Goal: Check status: Check status

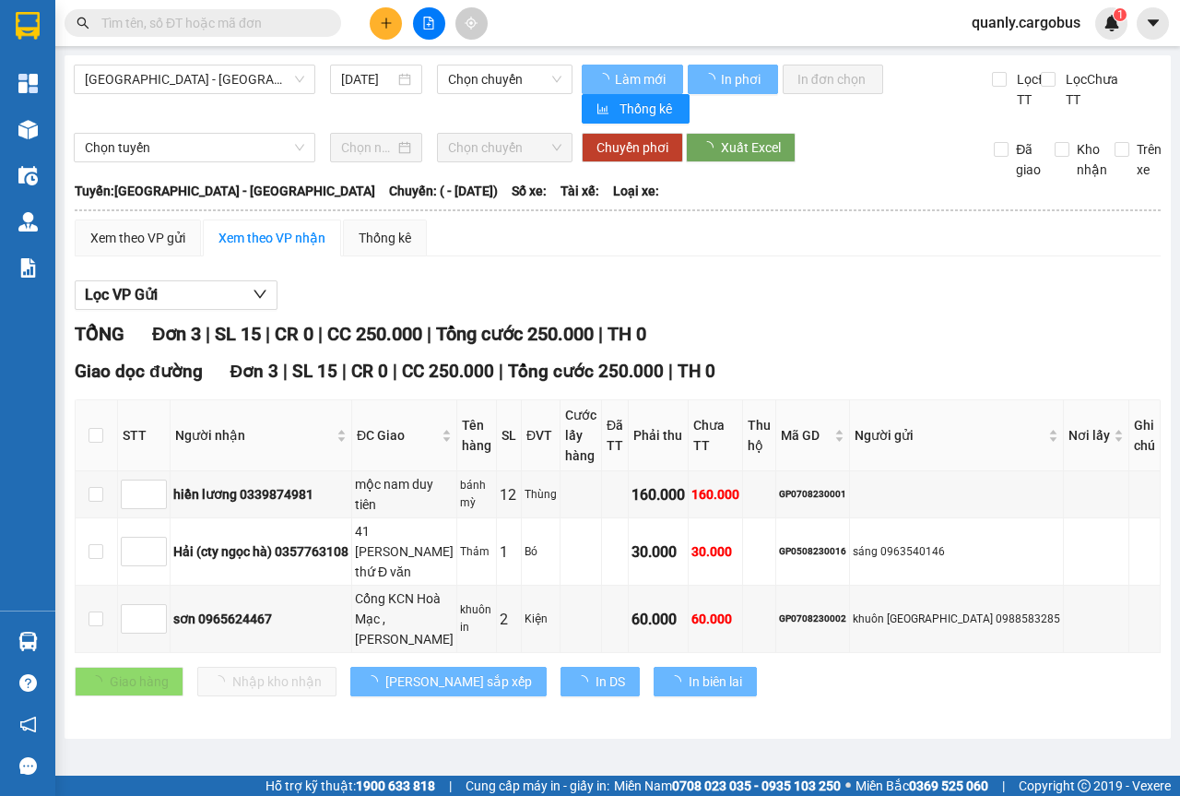
type input "[DATE]"
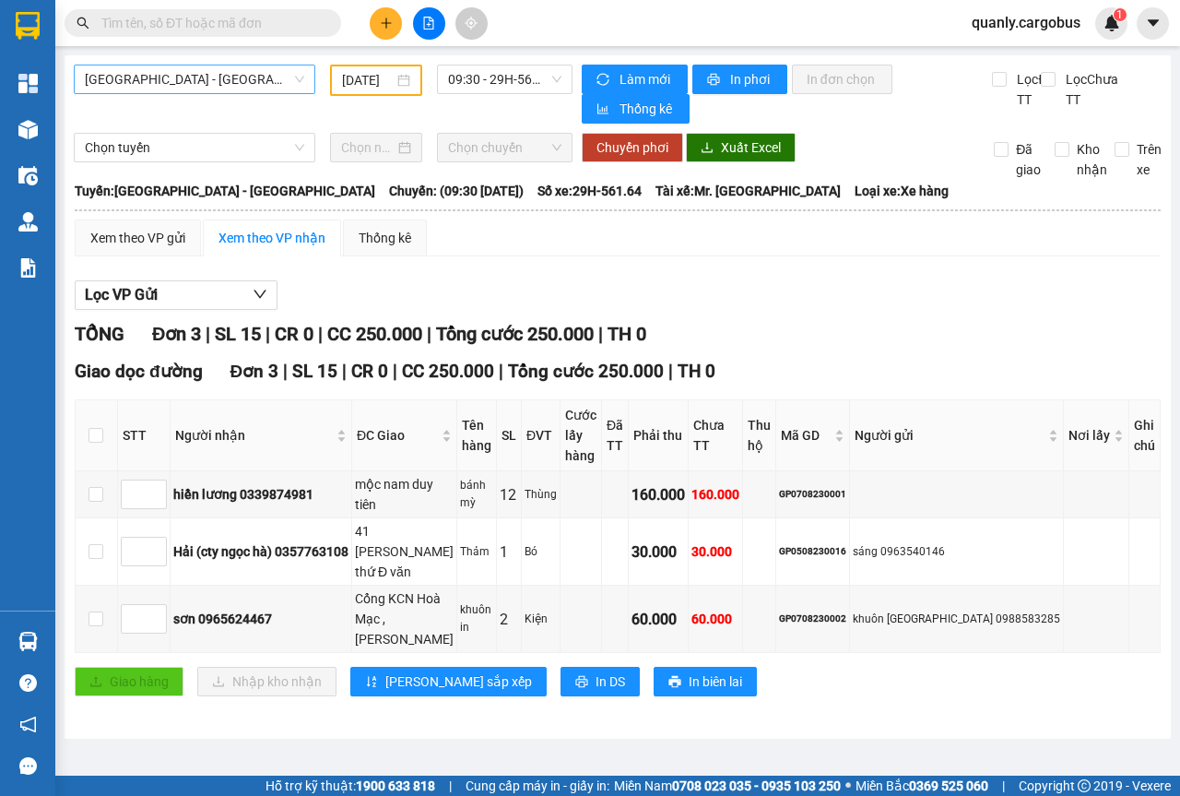
click at [303, 75] on span "[GEOGRAPHIC_DATA] - [GEOGRAPHIC_DATA]" at bounding box center [194, 79] width 219 height 28
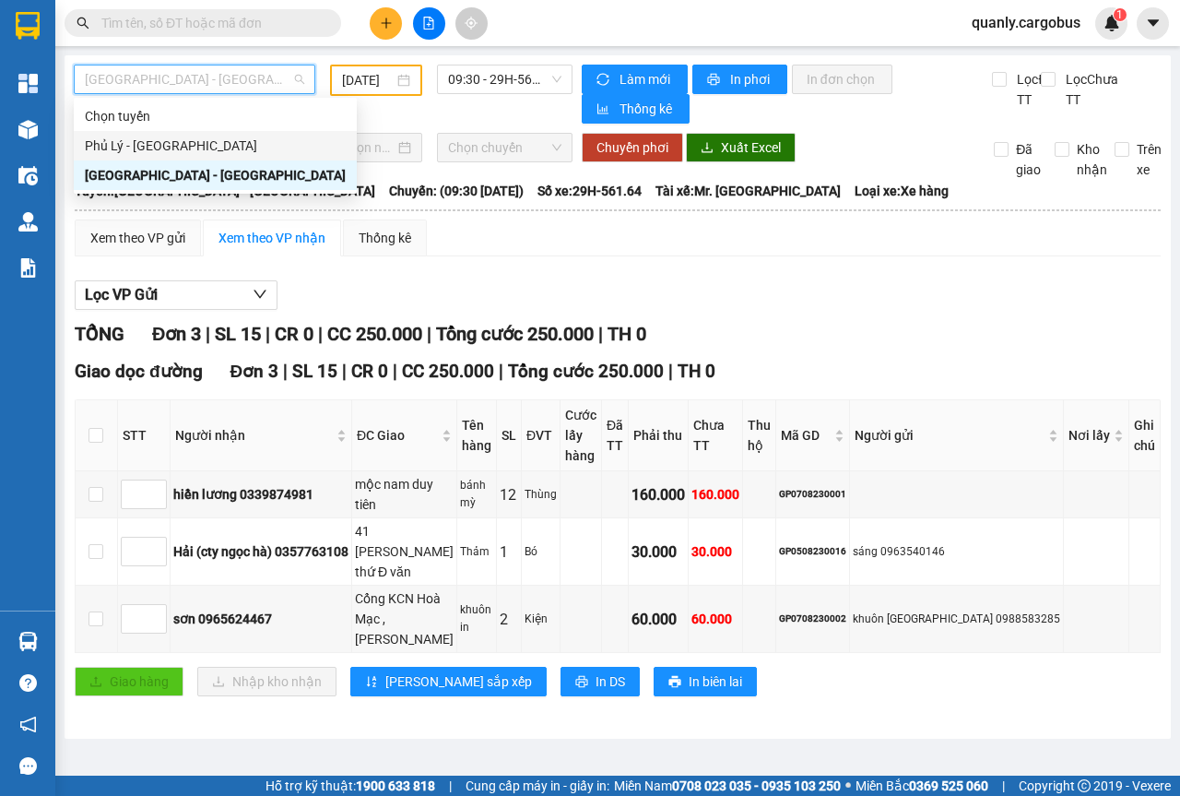
click at [122, 146] on div "Phủ Lý - [GEOGRAPHIC_DATA]" at bounding box center [215, 146] width 261 height 20
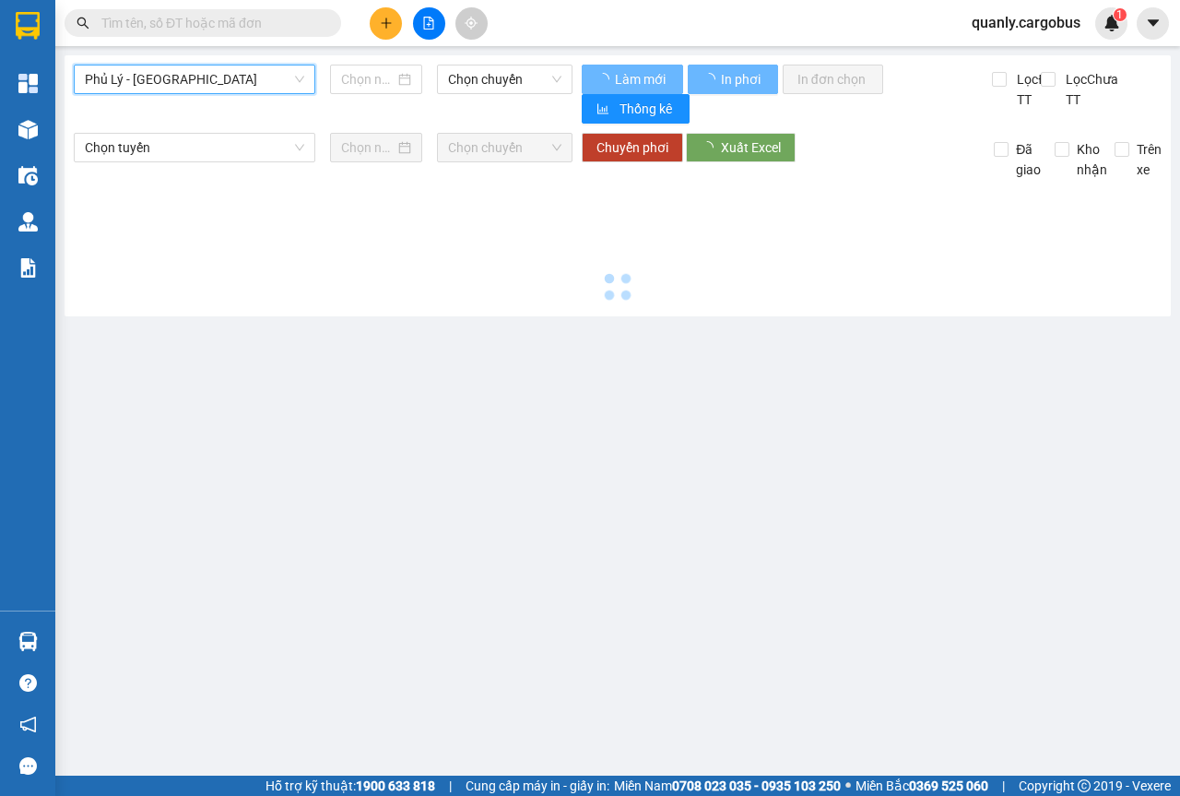
type input "[DATE]"
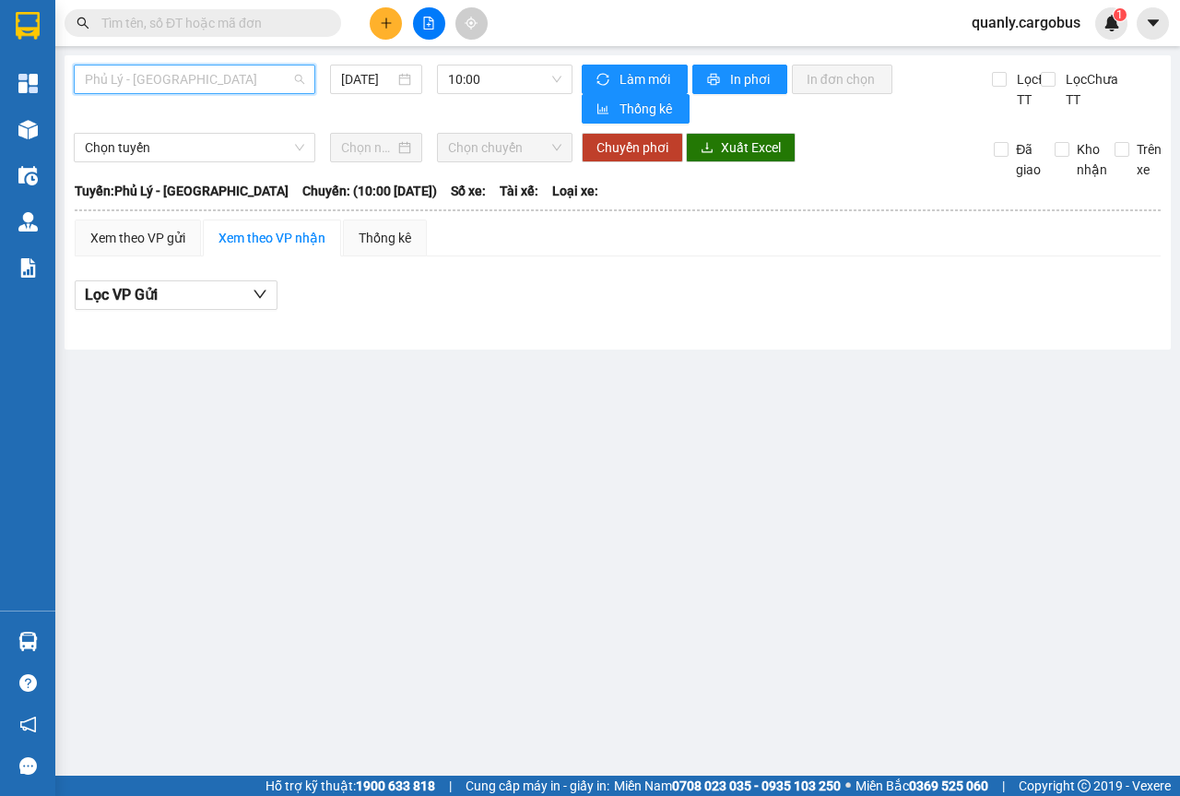
click at [305, 71] on div "Phủ Lý - [GEOGRAPHIC_DATA]" at bounding box center [195, 79] width 242 height 29
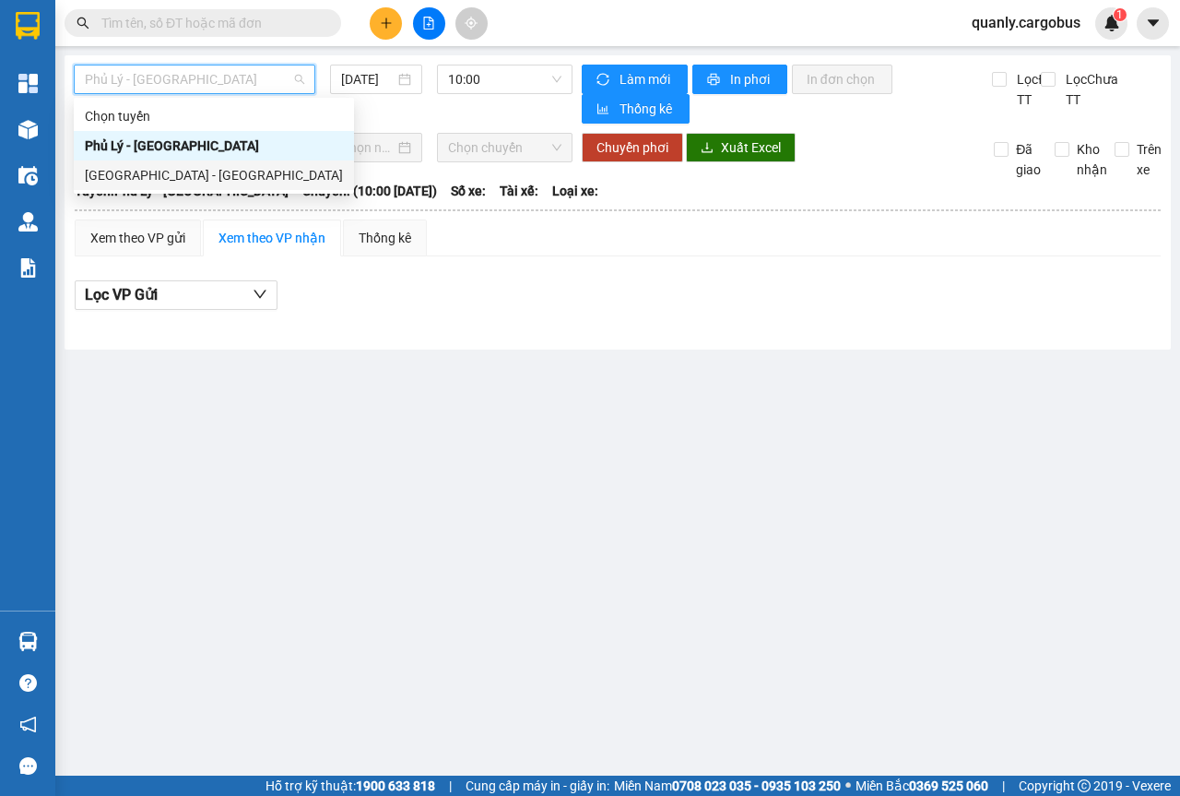
click at [131, 176] on div "[GEOGRAPHIC_DATA] - [GEOGRAPHIC_DATA]" at bounding box center [214, 175] width 258 height 20
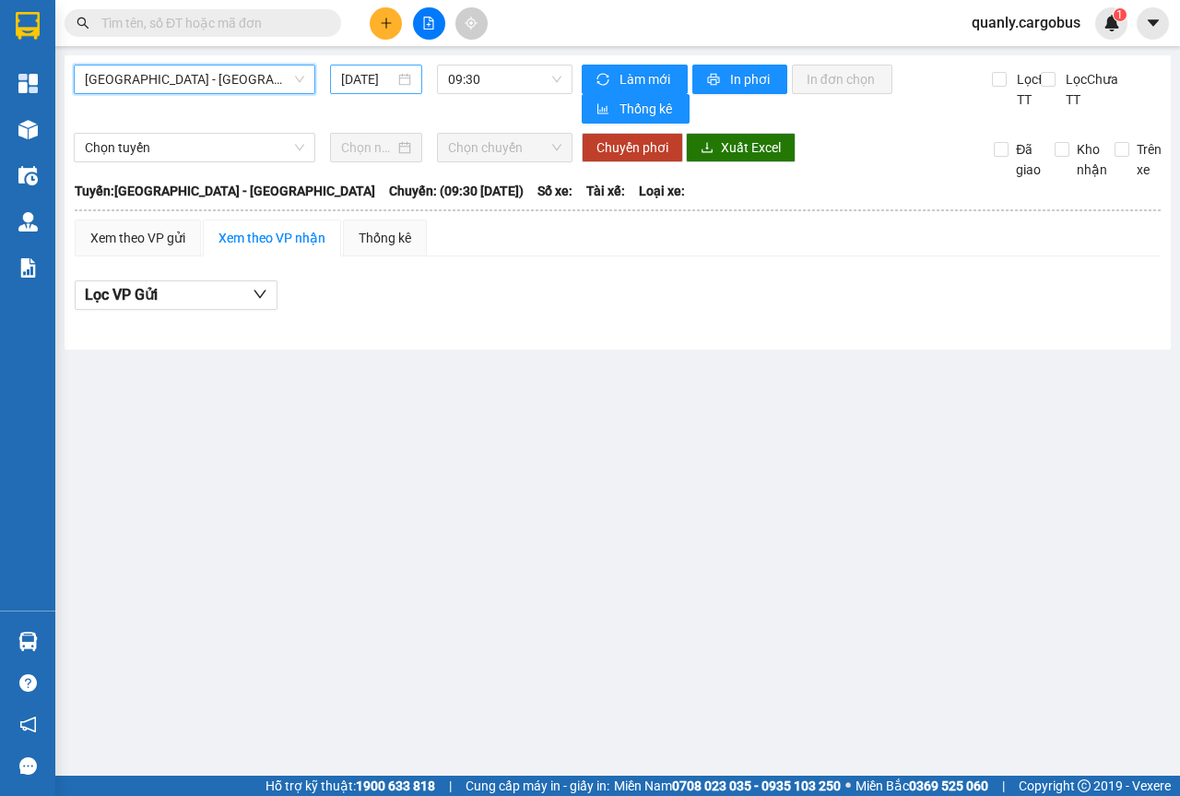
click at [408, 81] on div "[DATE]" at bounding box center [376, 79] width 70 height 20
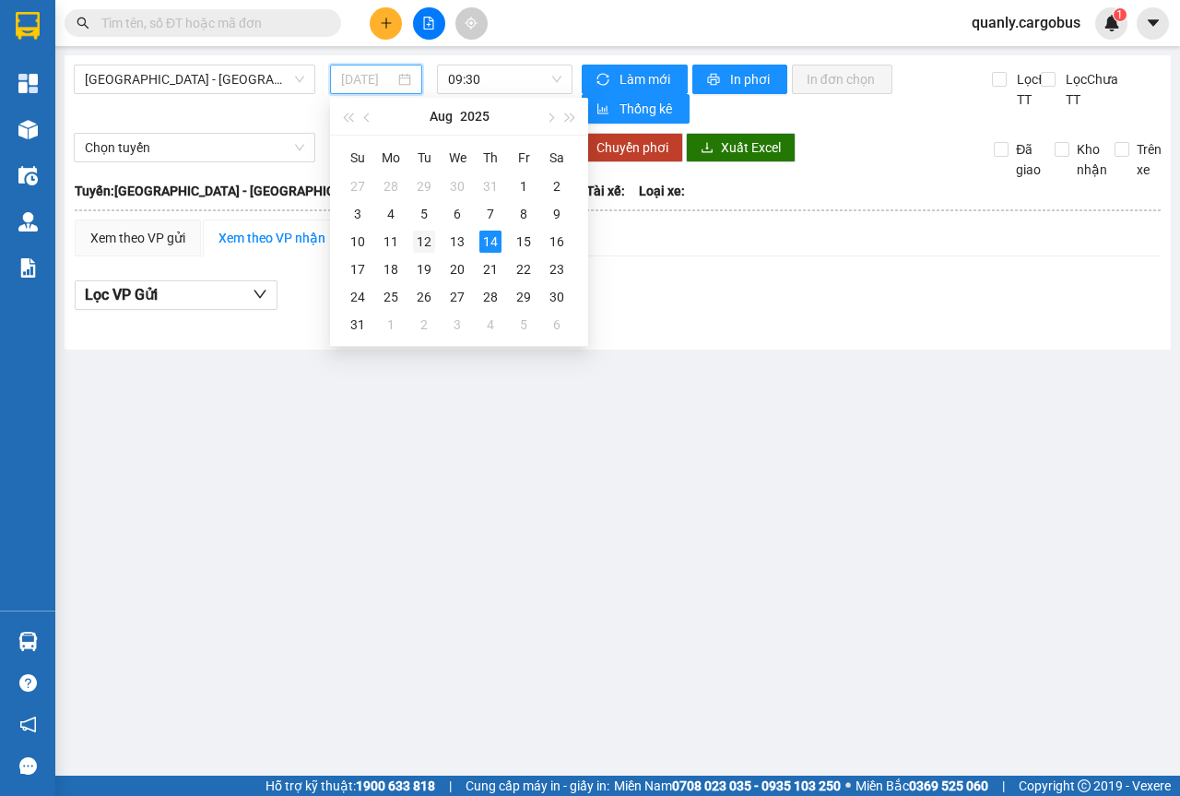
click at [427, 242] on div "12" at bounding box center [424, 241] width 22 height 22
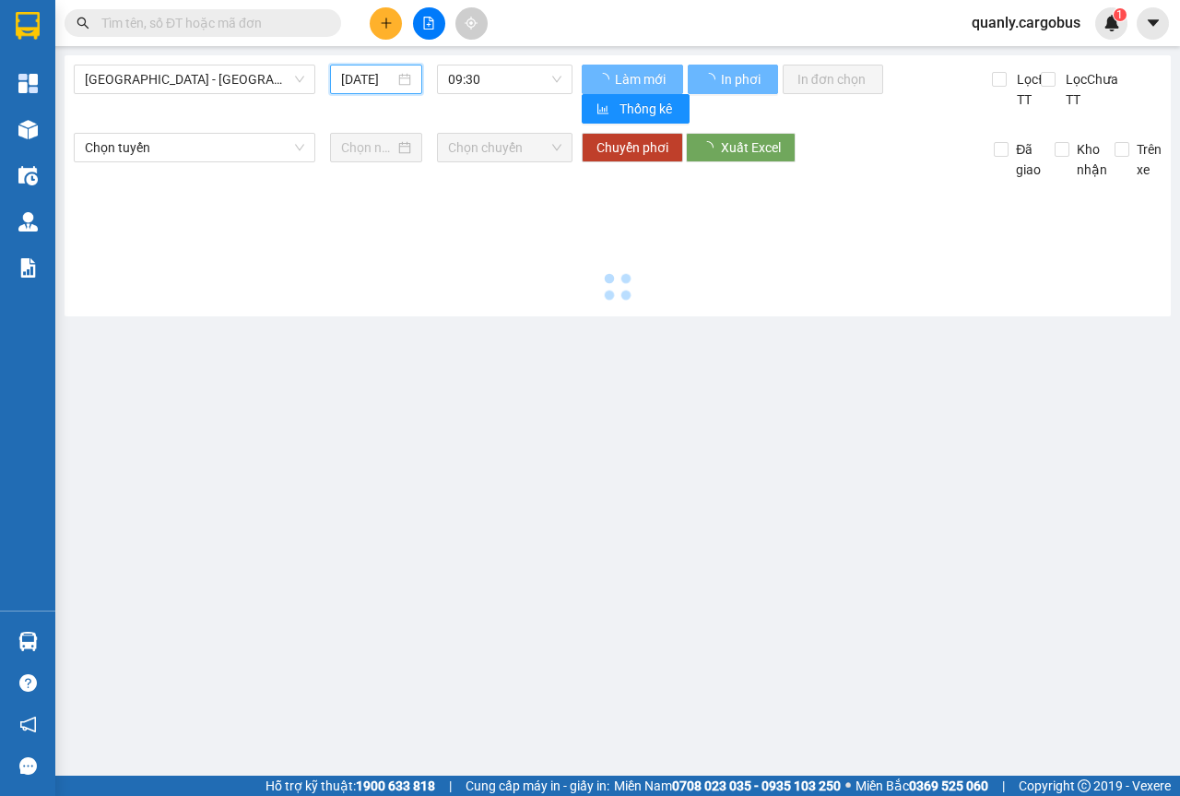
type input "[DATE]"
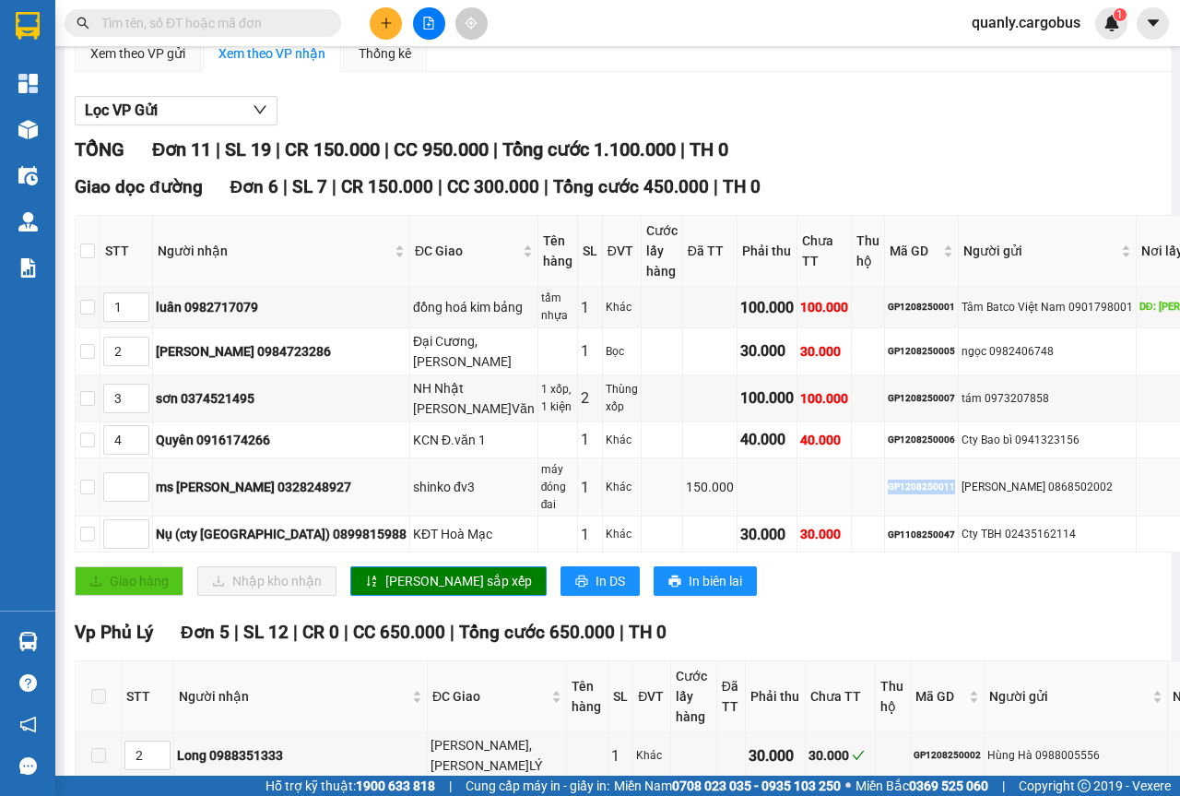
drag, startPoint x: 790, startPoint y: 549, endPoint x: 855, endPoint y: 549, distance: 65.5
click at [885, 517] on td "GP1208250011" at bounding box center [922, 487] width 74 height 59
copy div "GP1208250011"
click at [137, 15] on input "text" at bounding box center [210, 23] width 218 height 20
paste input "GP1208250011"
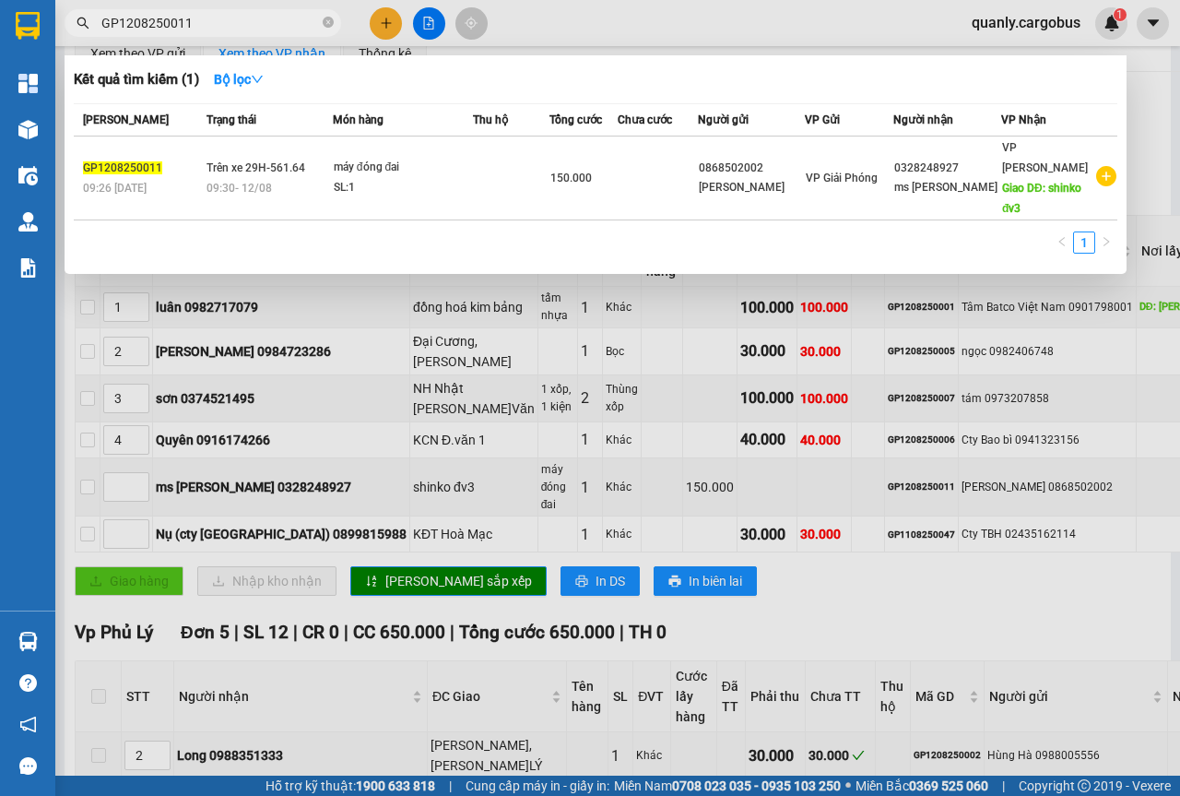
type input "GP1208250011"
click at [752, 709] on div at bounding box center [590, 398] width 1180 height 796
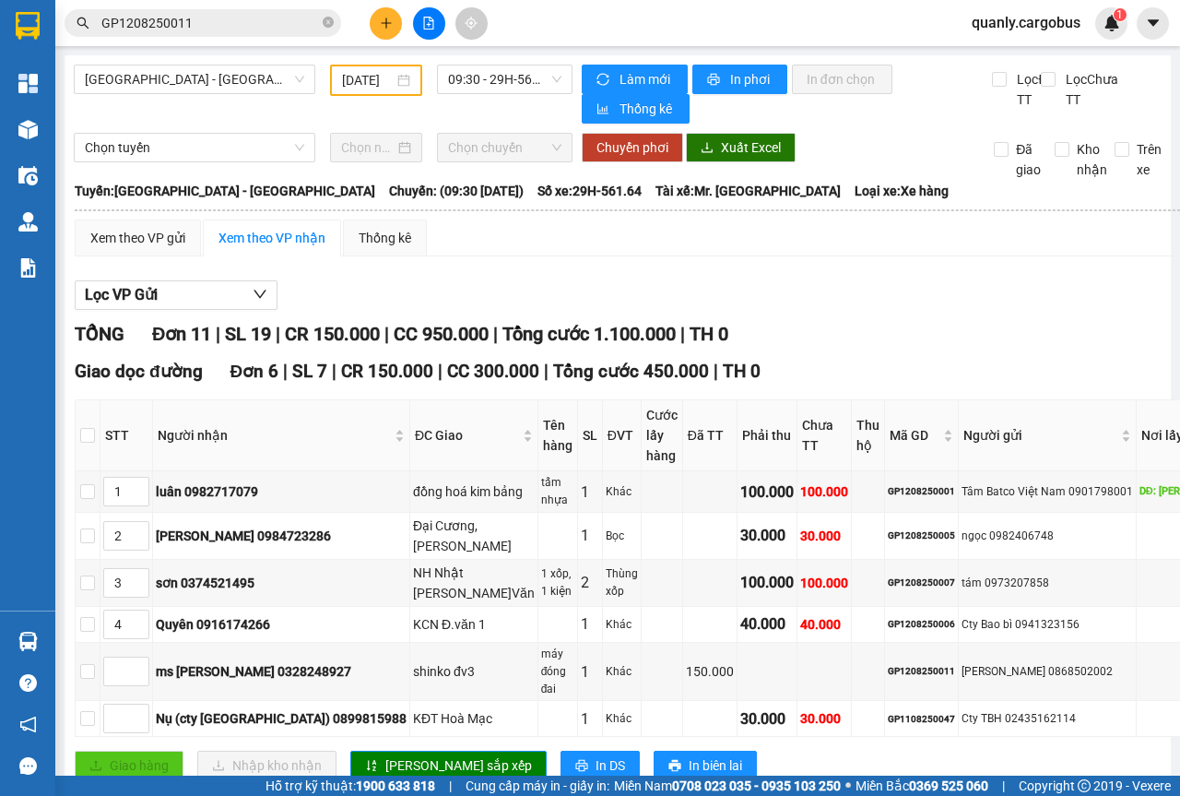
click at [572, 70] on div "Làm mới In phơi In đơn chọn Thống kê Lọc Đã TT Lọc Chưa TT" at bounding box center [866, 94] width 589 height 59
click at [544, 79] on span "09:30 - 29H-561.64" at bounding box center [504, 79] width 112 height 28
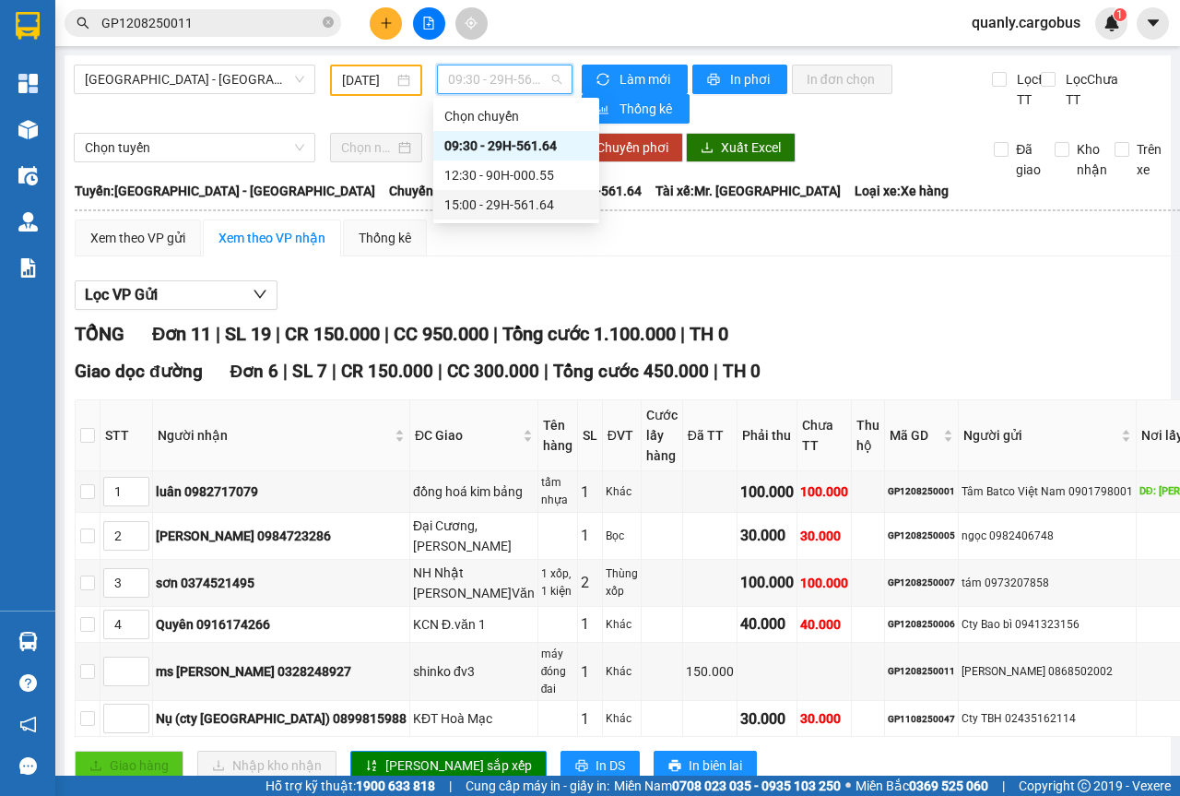
click at [517, 203] on div "15:00 - 29H-561.64" at bounding box center [516, 205] width 144 height 20
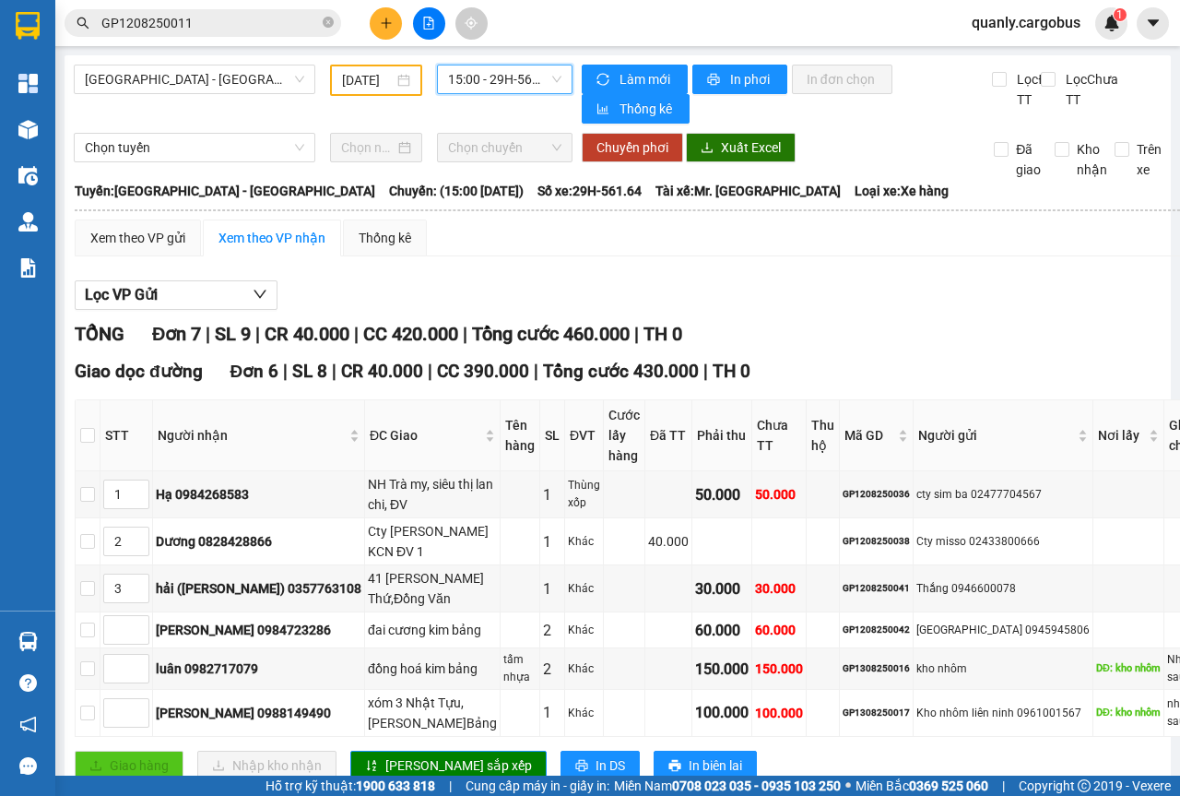
click at [409, 80] on div "[DATE]" at bounding box center [376, 80] width 92 height 31
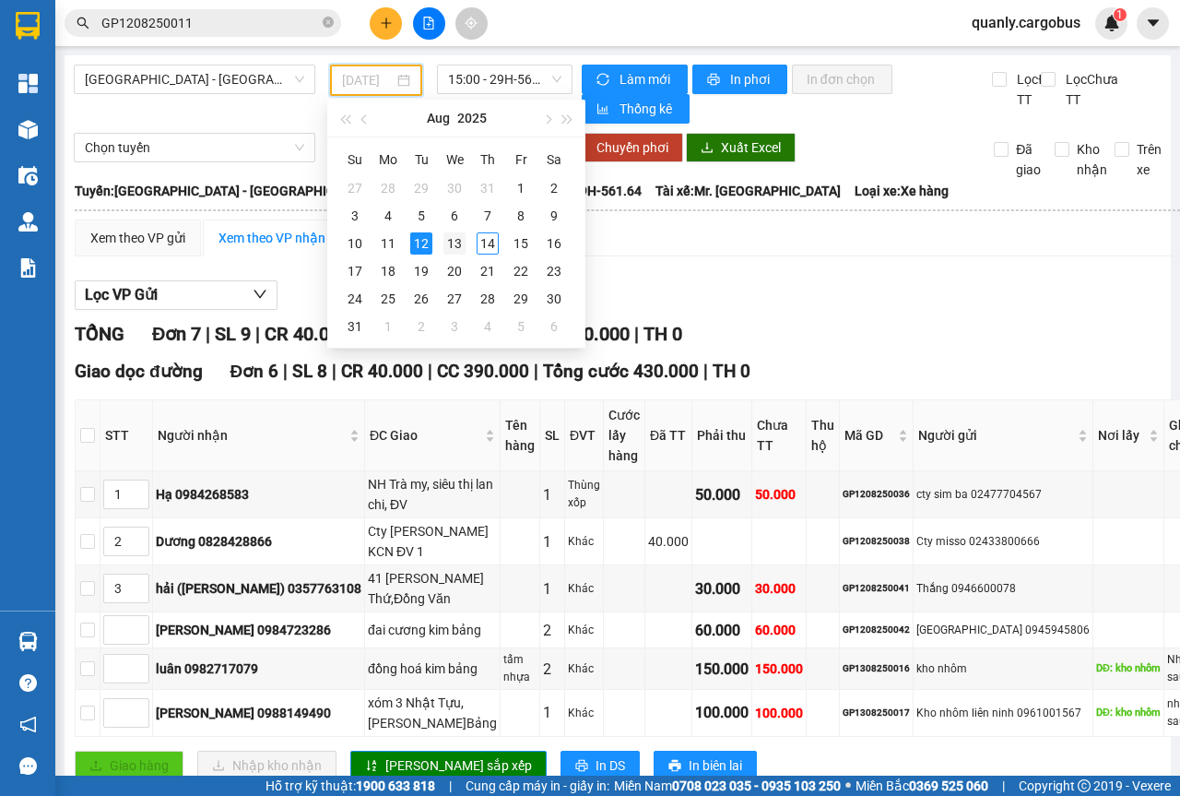
click at [462, 245] on div "13" at bounding box center [454, 243] width 22 height 22
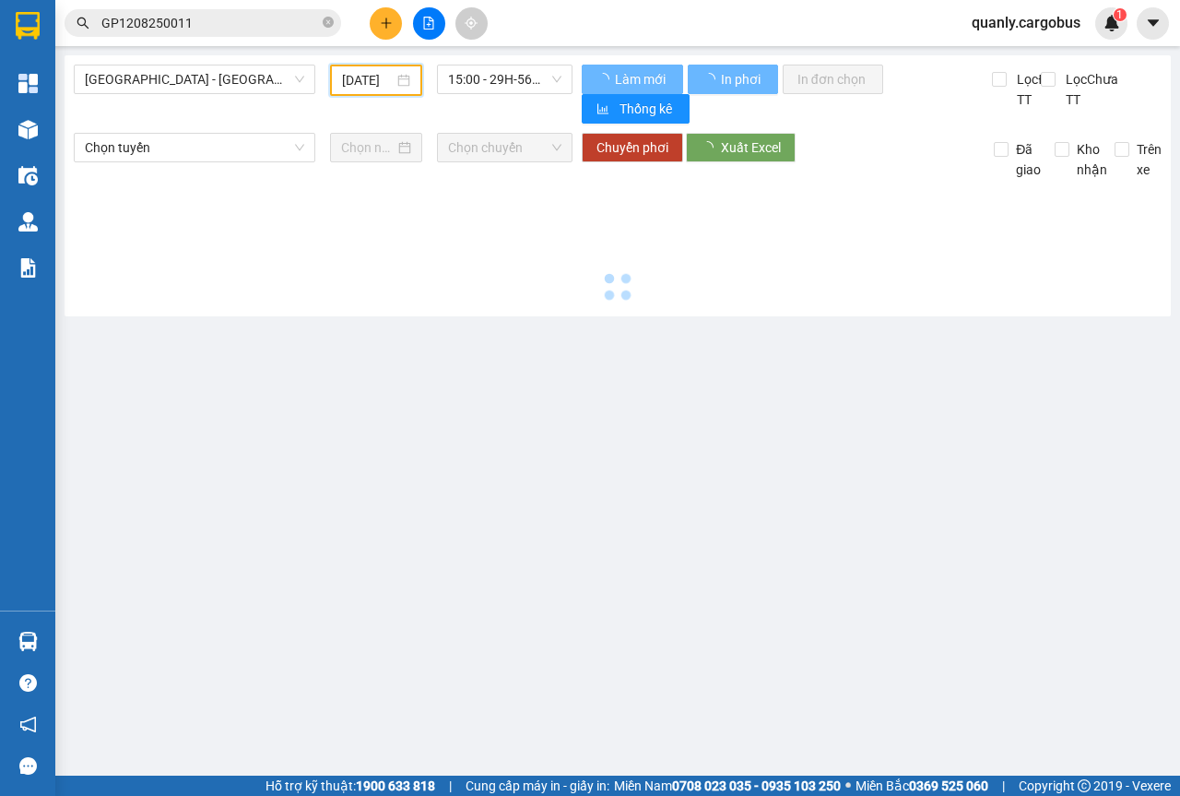
scroll to position [0, 14]
type input "[DATE]"
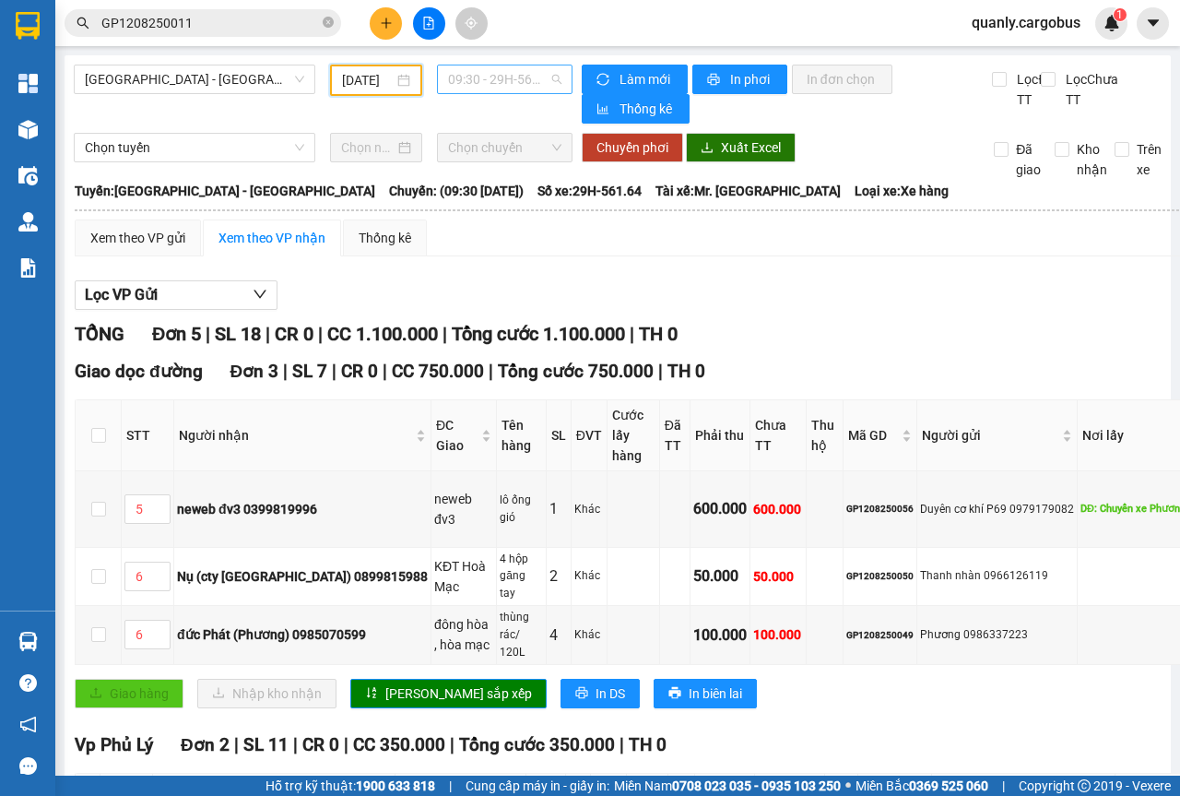
click at [546, 76] on span "09:30 - 29H-561.64" at bounding box center [504, 79] width 112 height 28
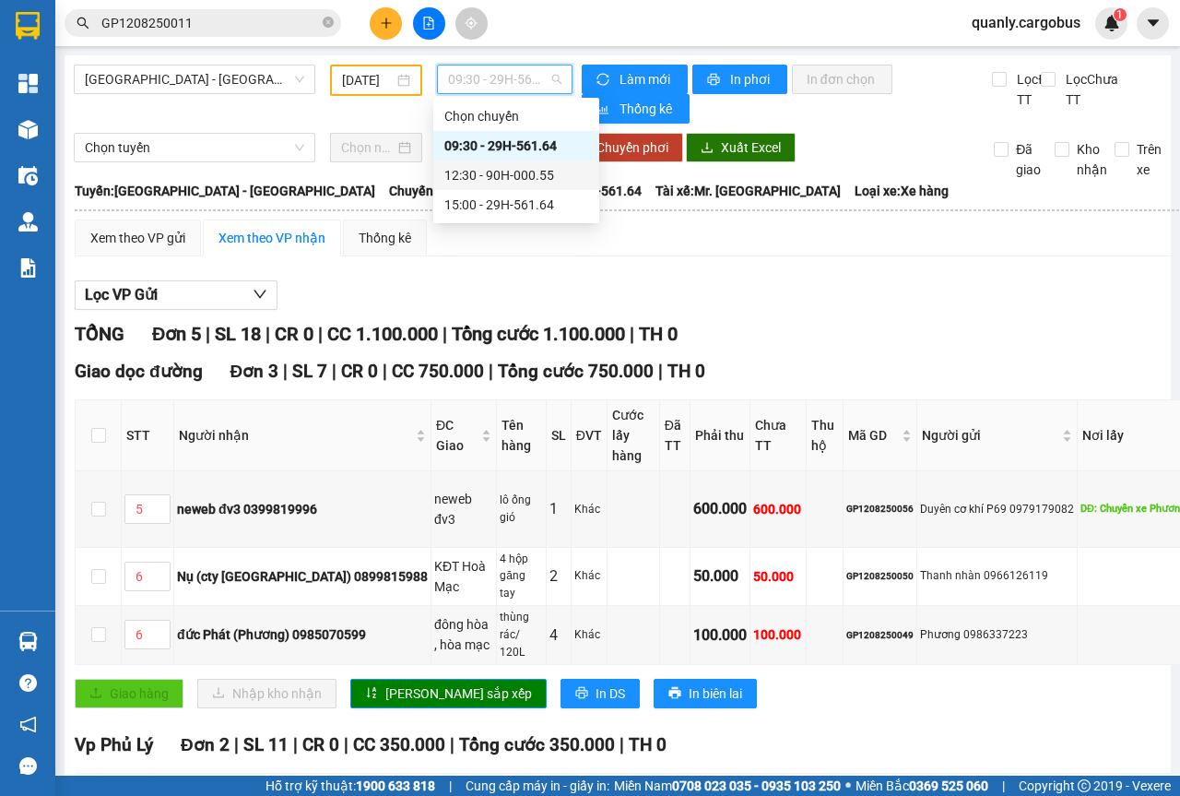
click at [511, 169] on div "12:30 - 90H-000.55" at bounding box center [516, 175] width 144 height 20
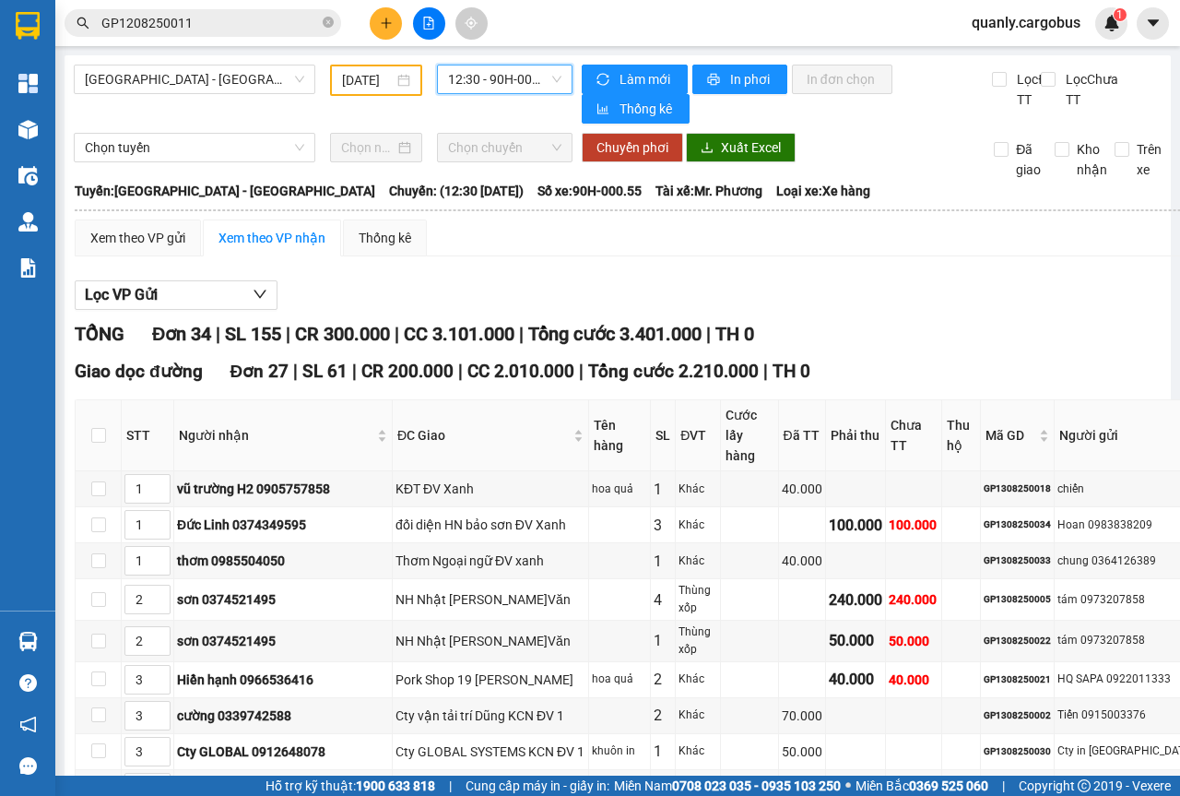
click at [552, 77] on span "12:30 - 90H-000.55" at bounding box center [504, 79] width 112 height 28
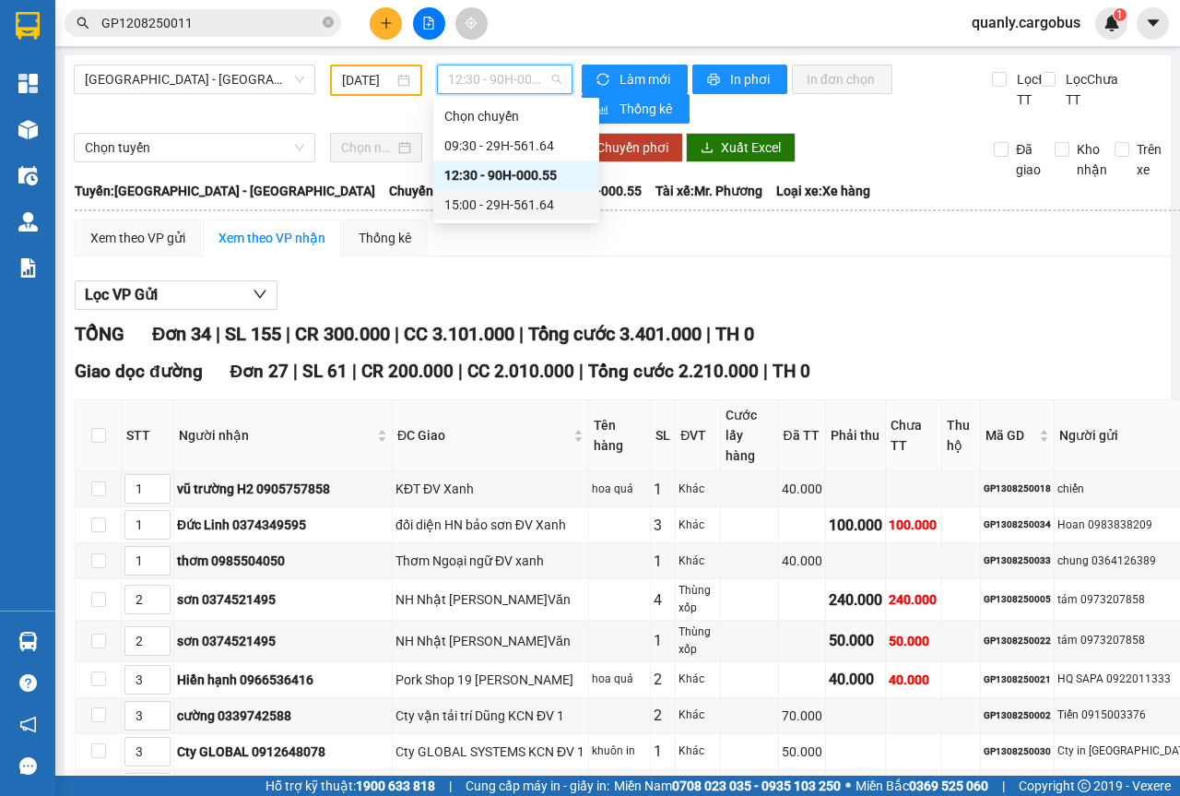
click at [520, 208] on div "15:00 - 29H-561.64" at bounding box center [516, 205] width 144 height 20
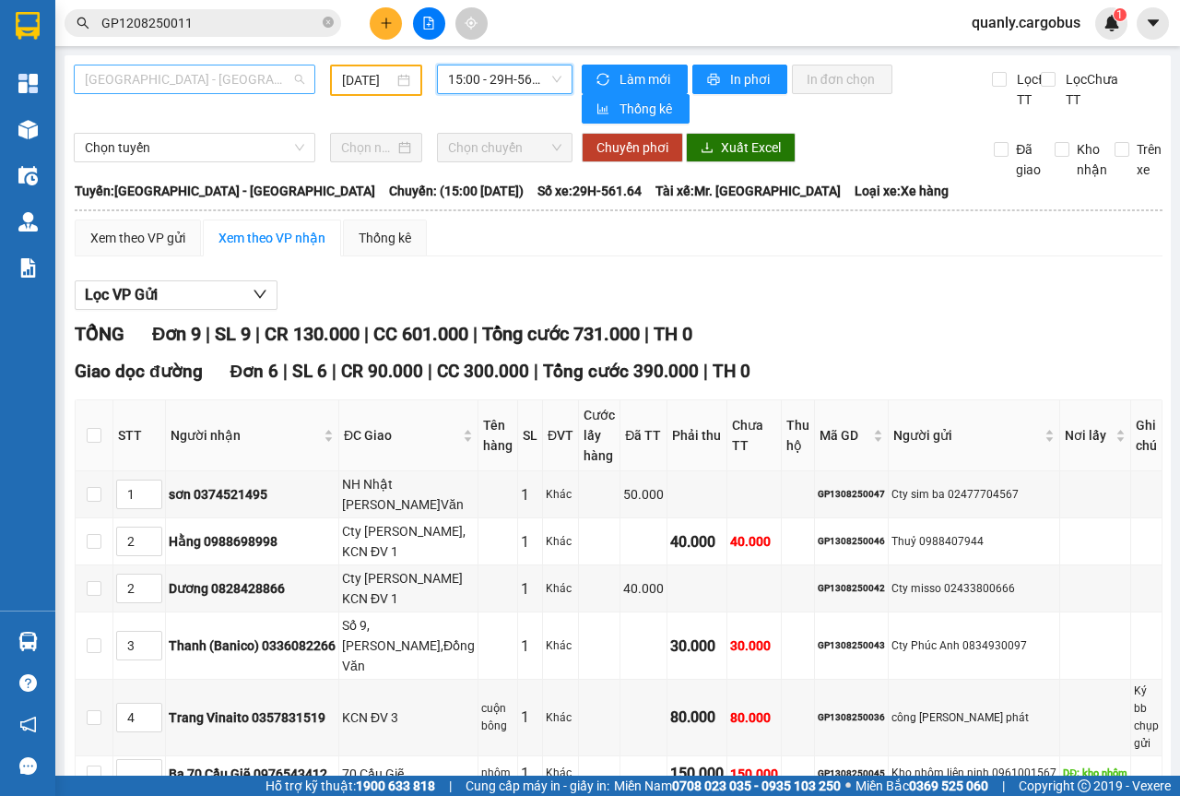
click at [293, 81] on span "[GEOGRAPHIC_DATA] - [GEOGRAPHIC_DATA]" at bounding box center [194, 79] width 219 height 28
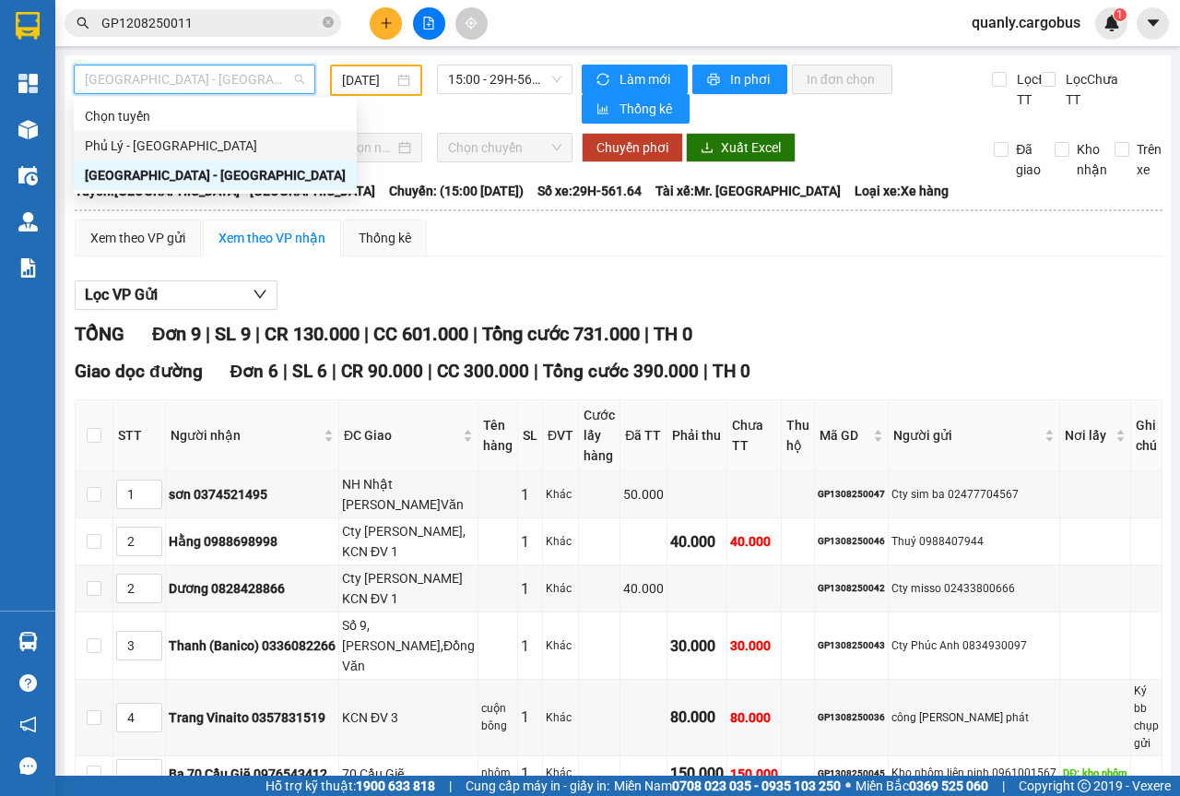
click at [133, 142] on div "Phủ Lý - [GEOGRAPHIC_DATA]" at bounding box center [215, 146] width 261 height 20
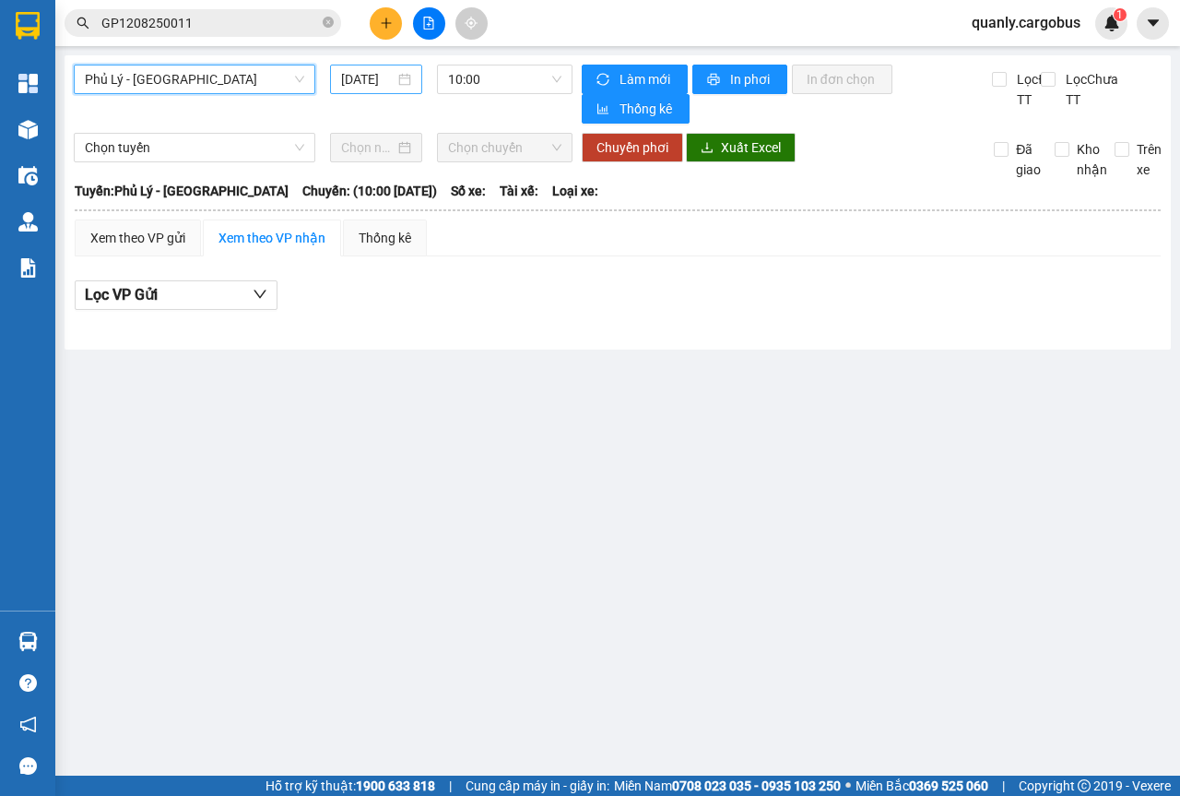
click at [419, 87] on div "[DATE]" at bounding box center [376, 79] width 92 height 29
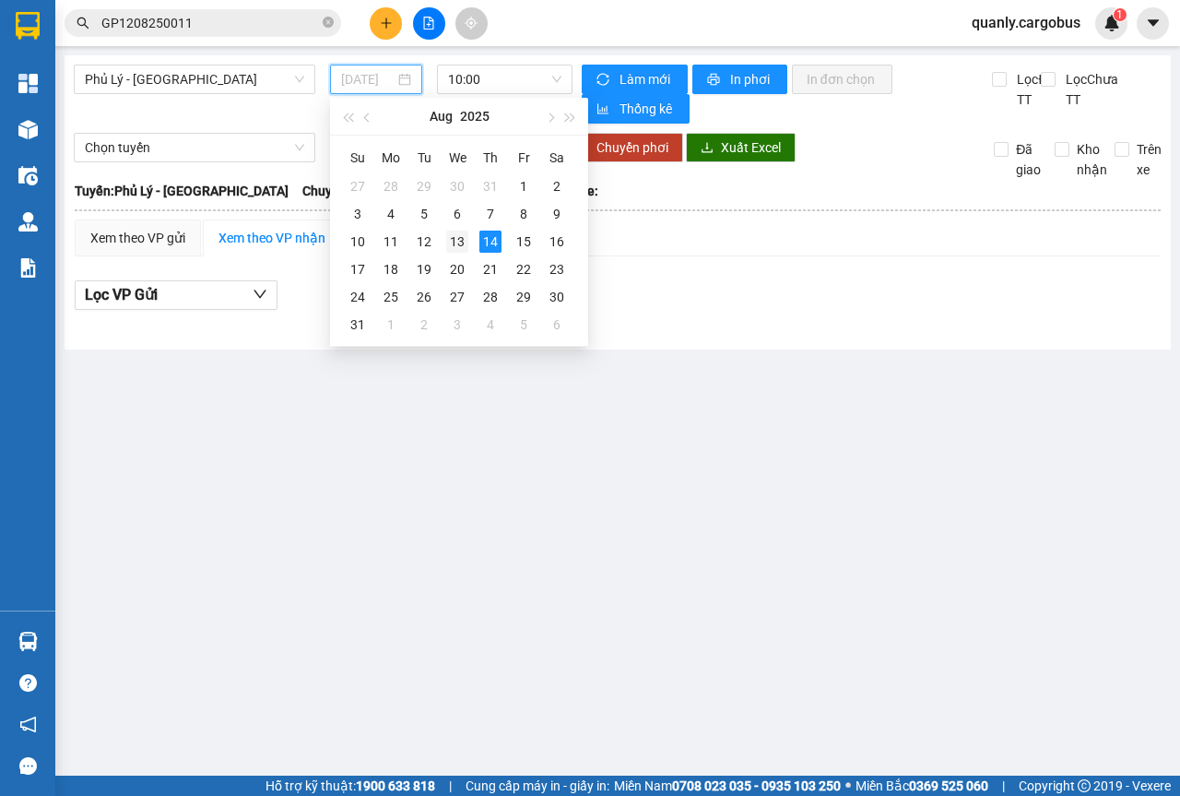
click at [456, 242] on div "13" at bounding box center [457, 241] width 22 height 22
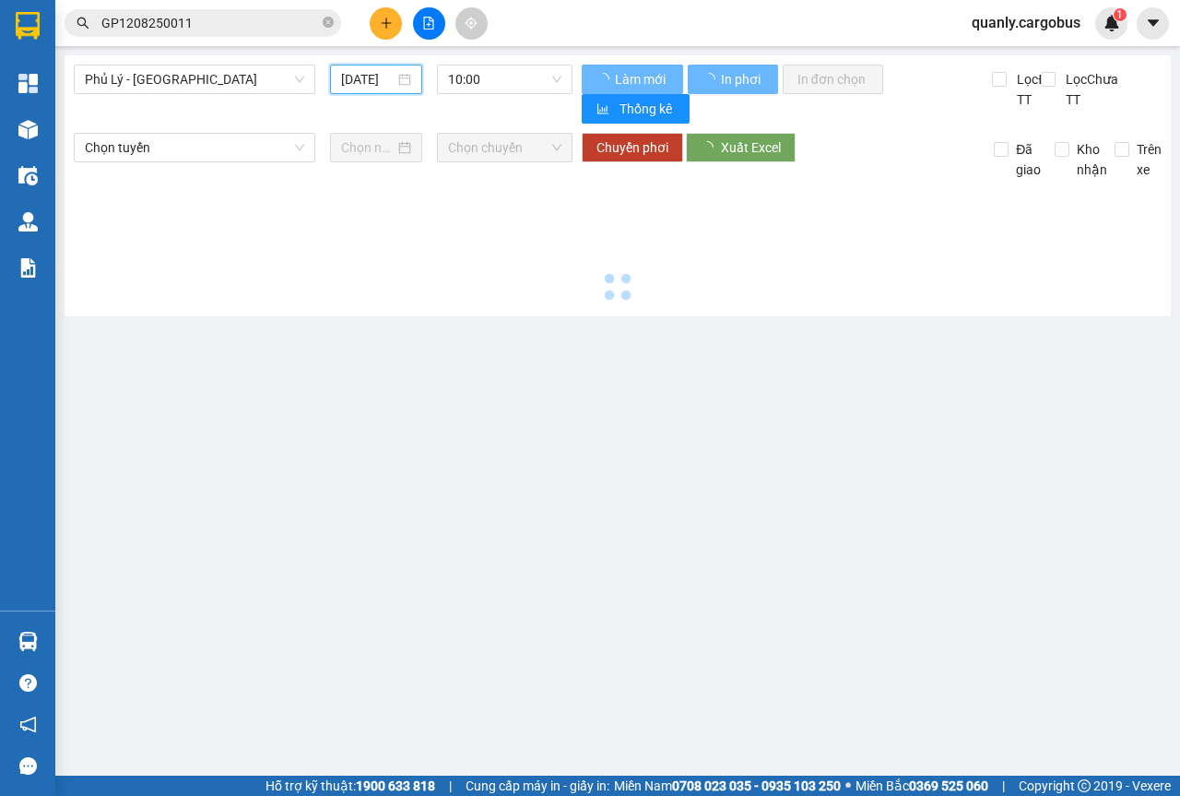
type input "[DATE]"
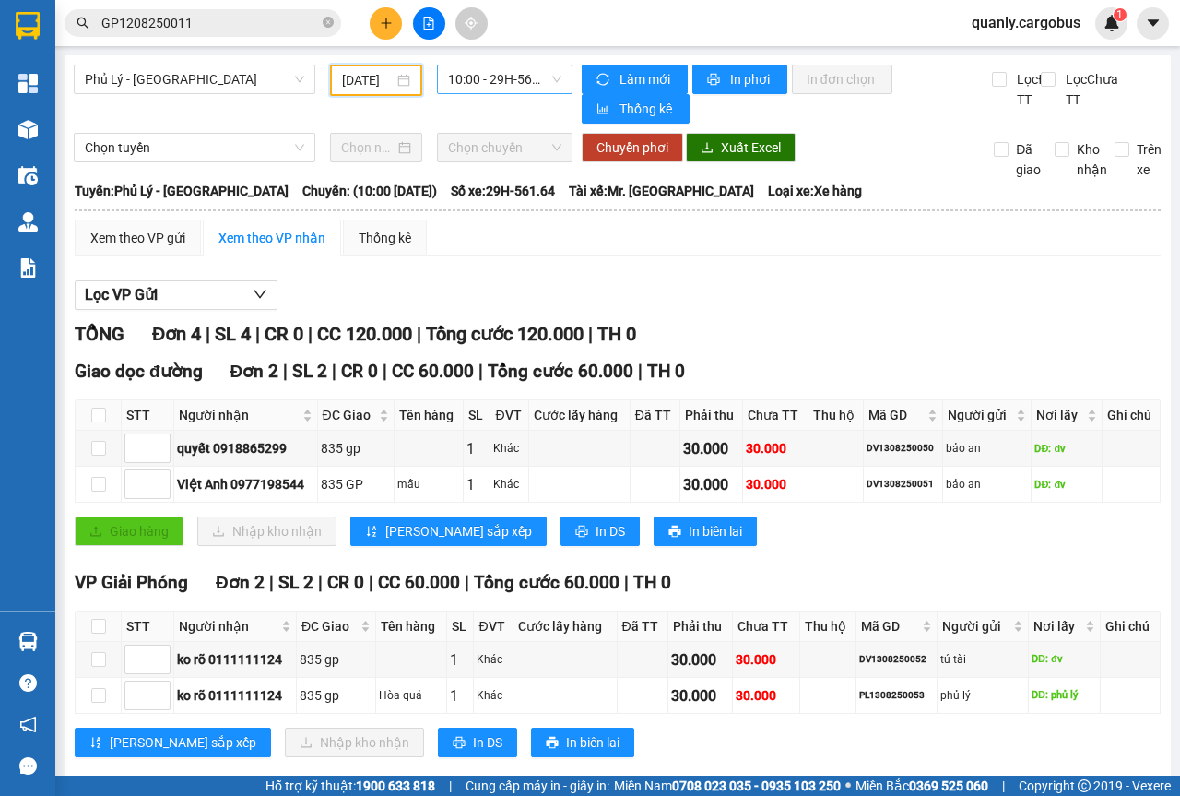
click at [546, 82] on span "10:00 - 29H-561.64" at bounding box center [504, 79] width 112 height 28
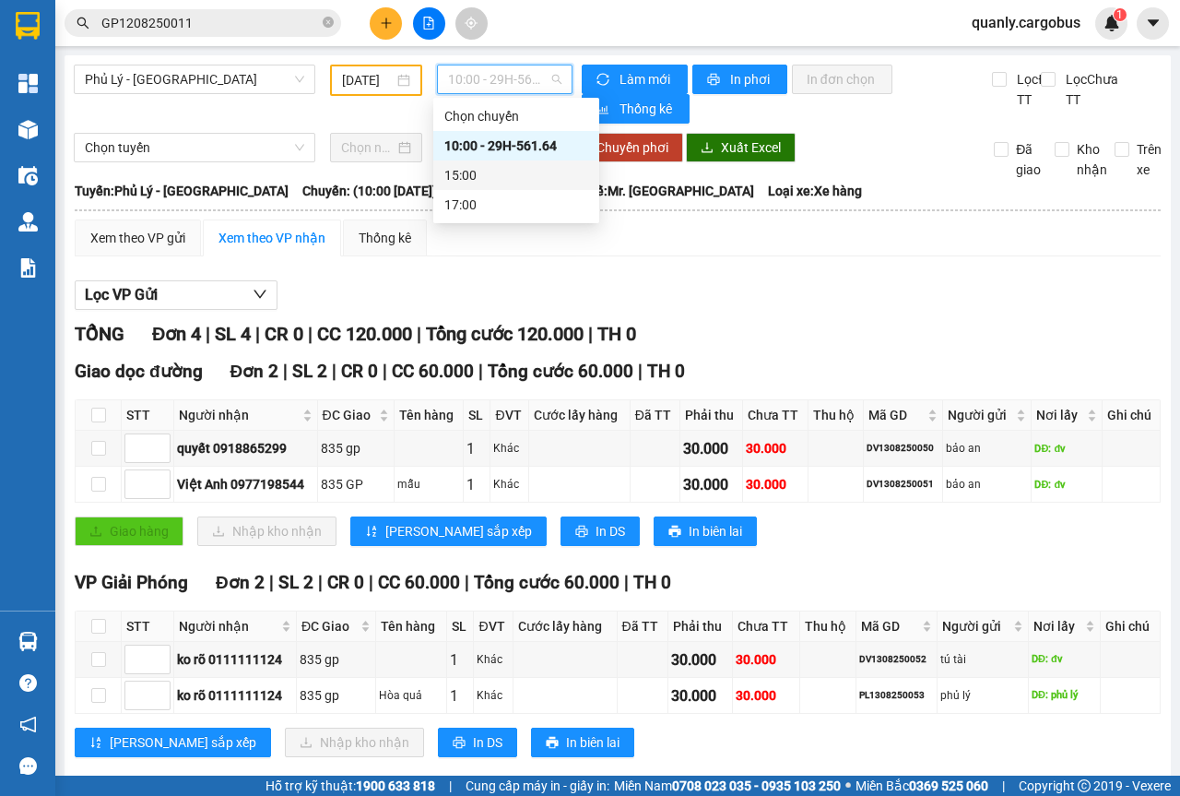
click at [466, 178] on div "15:00" at bounding box center [516, 175] width 144 height 20
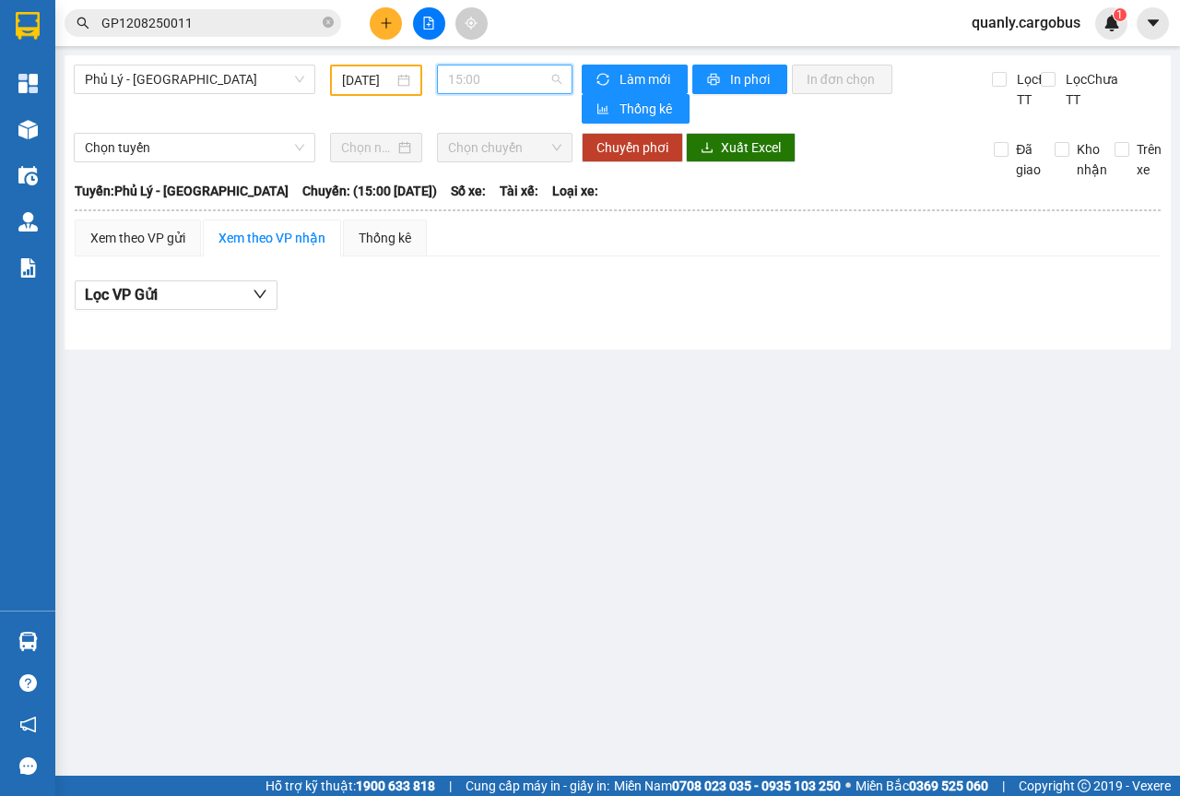
drag, startPoint x: 560, startPoint y: 79, endPoint x: 458, endPoint y: 147, distance: 121.7
click at [559, 79] on span "15:00" at bounding box center [504, 79] width 112 height 28
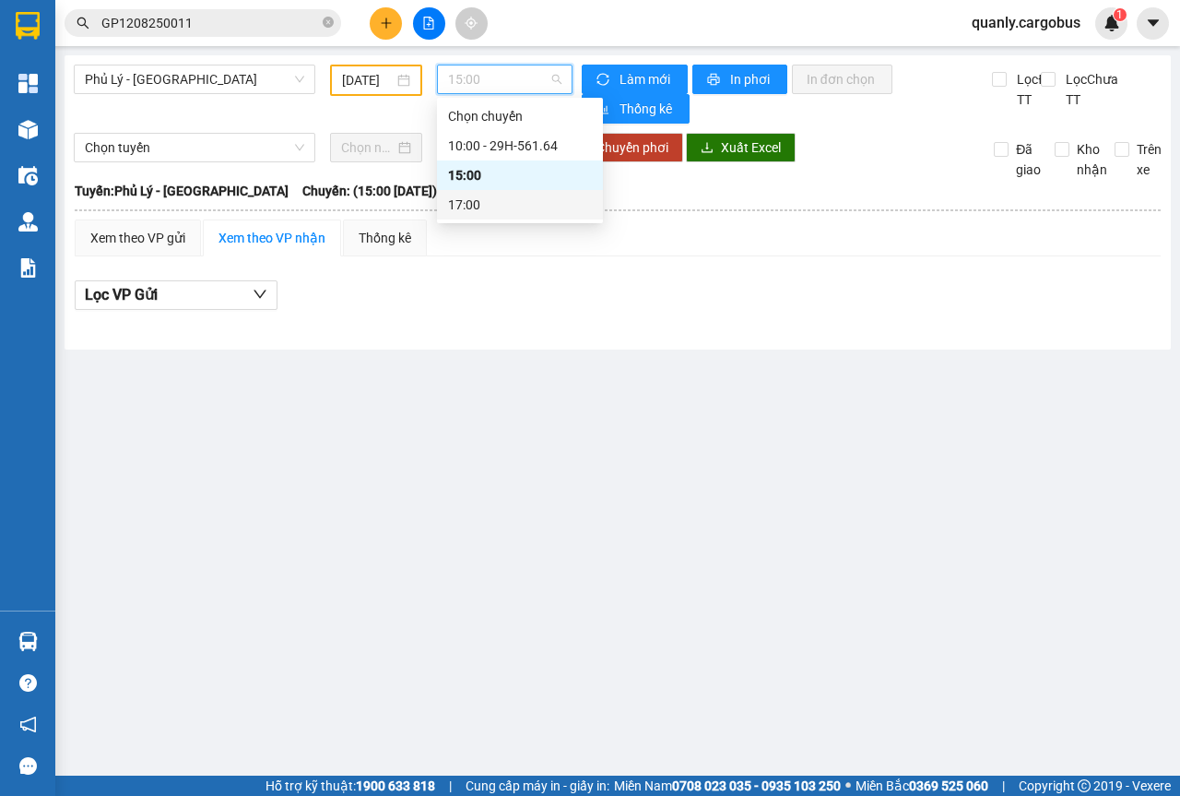
click at [452, 210] on div "17:00" at bounding box center [520, 205] width 144 height 20
